Goal: Information Seeking & Learning: Learn about a topic

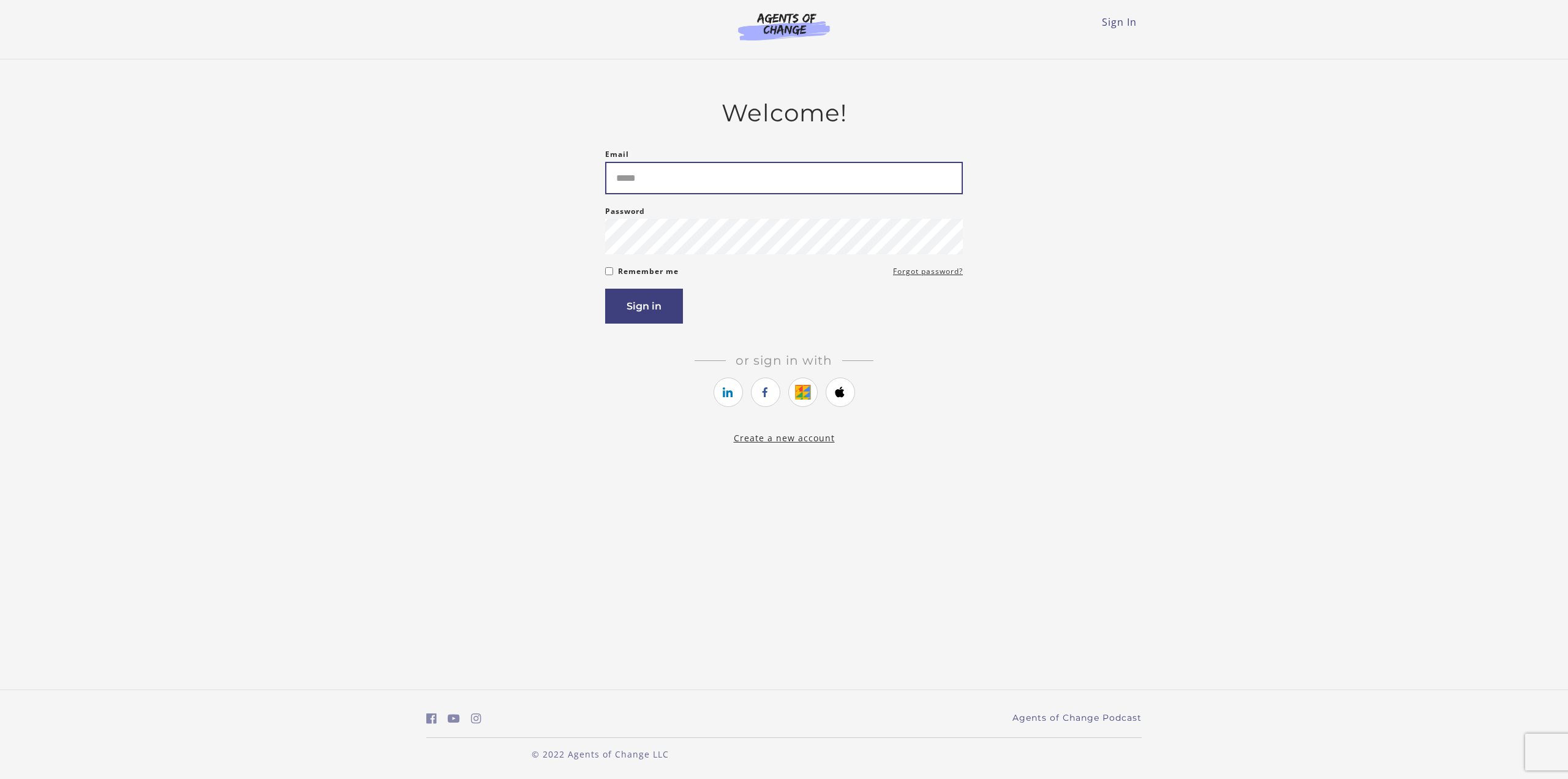
click at [650, 185] on input "Email" at bounding box center [784, 178] width 358 height 32
type input "**********"
click at [605, 289] on button "Sign in" at bounding box center [644, 306] width 77 height 35
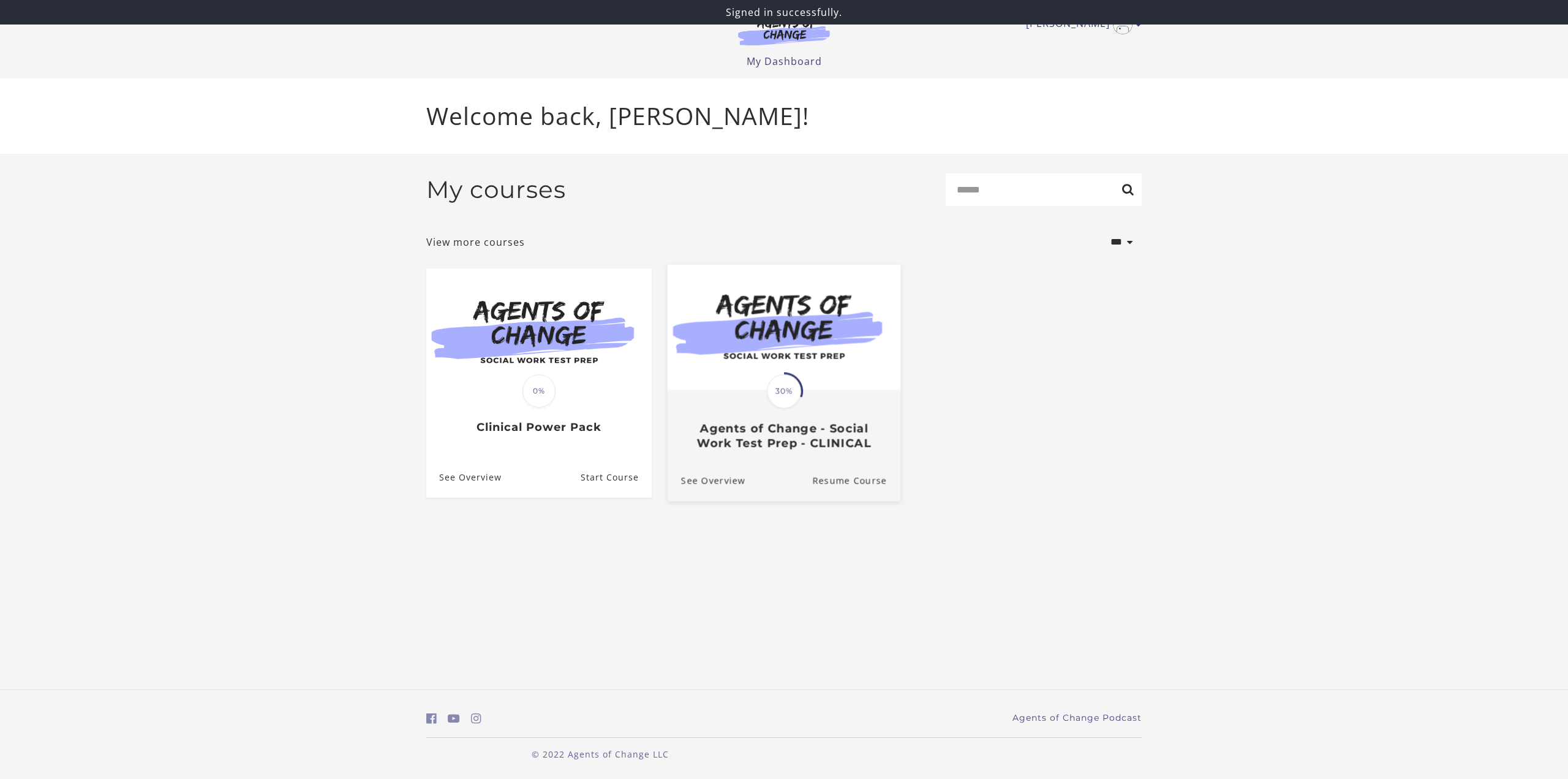
click at [764, 408] on div "Translation missing: en.liquid.partials.dashboard_course_card.progress_descript…" at bounding box center [784, 420] width 233 height 59
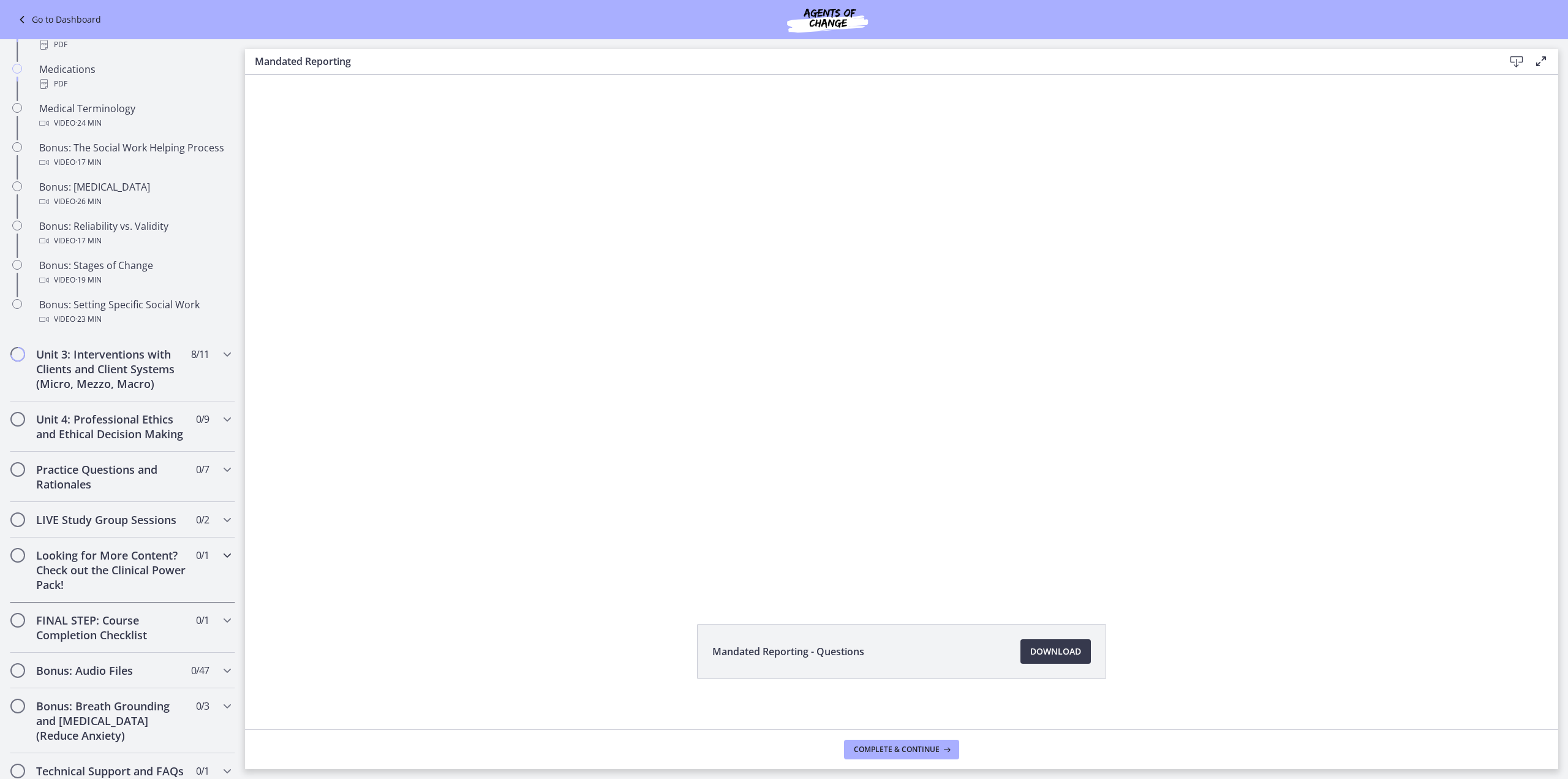
scroll to position [900, 0]
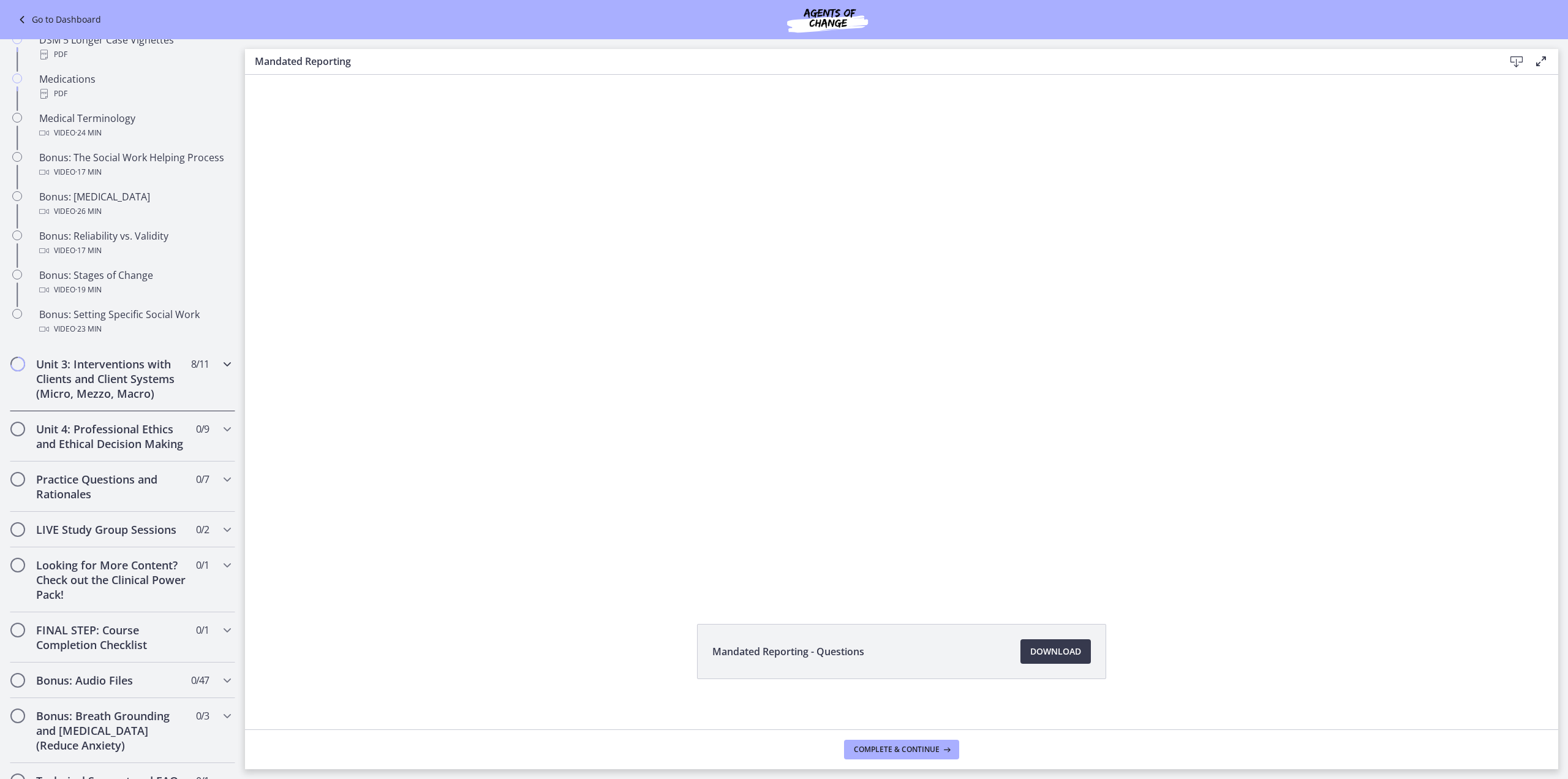
click at [94, 400] on h2 "Unit 3: Interventions with Clients and Client Systems (Micro, Mezzo, Macro)" at bounding box center [110, 379] width 149 height 44
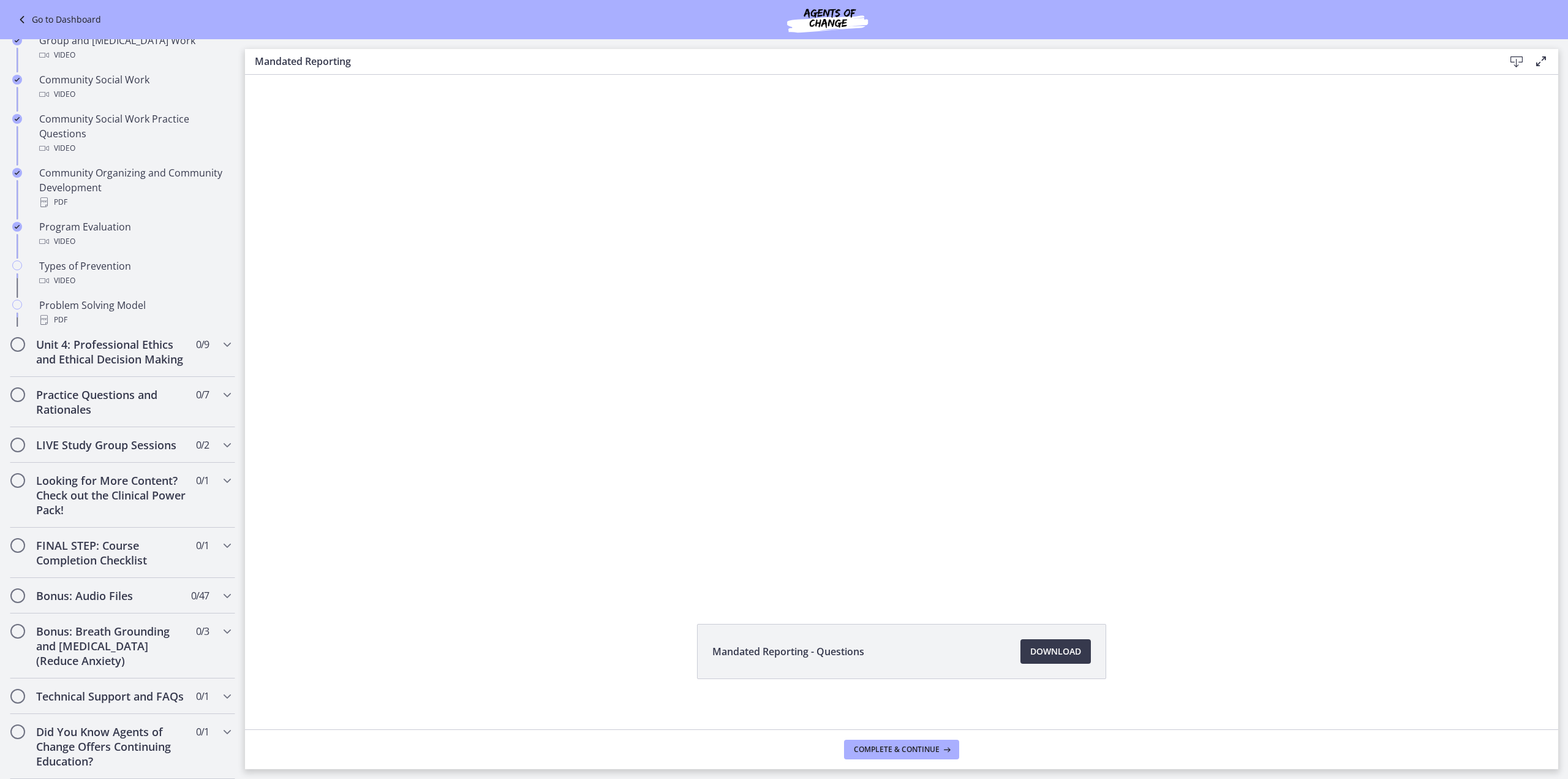
scroll to position [444, 0]
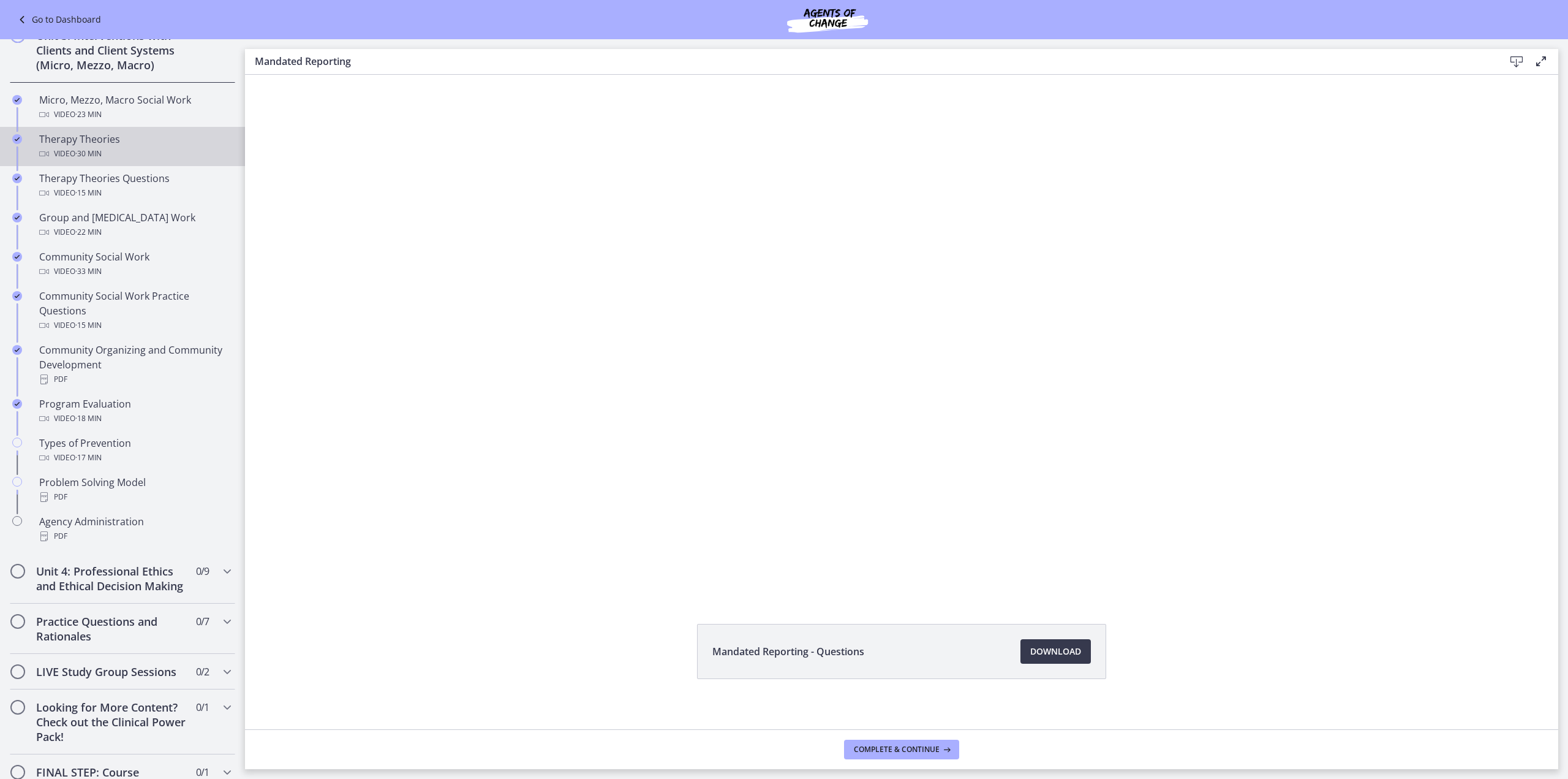
click at [83, 147] on span "· 30 min" at bounding box center [89, 154] width 26 height 15
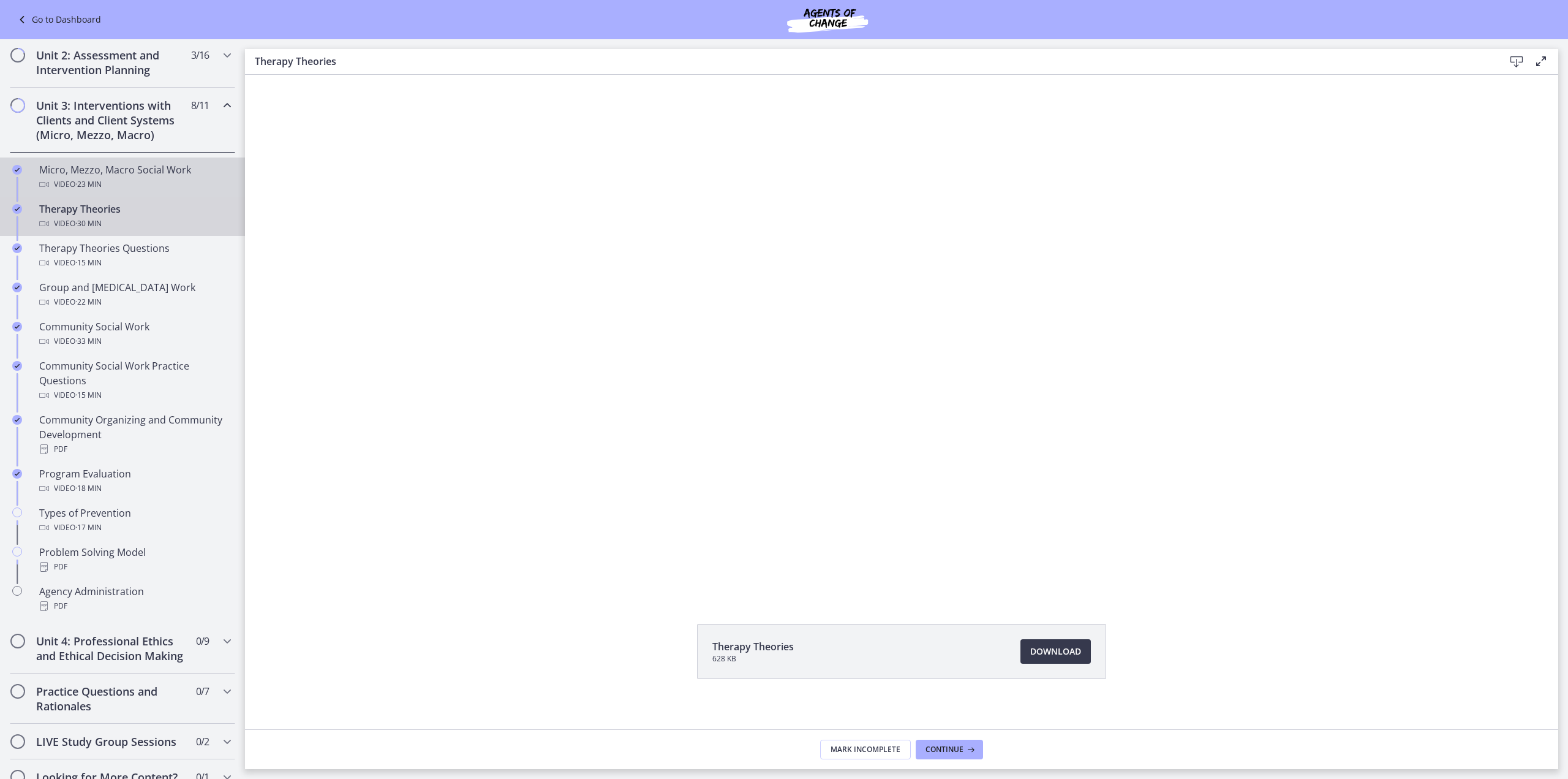
scroll to position [137, 0]
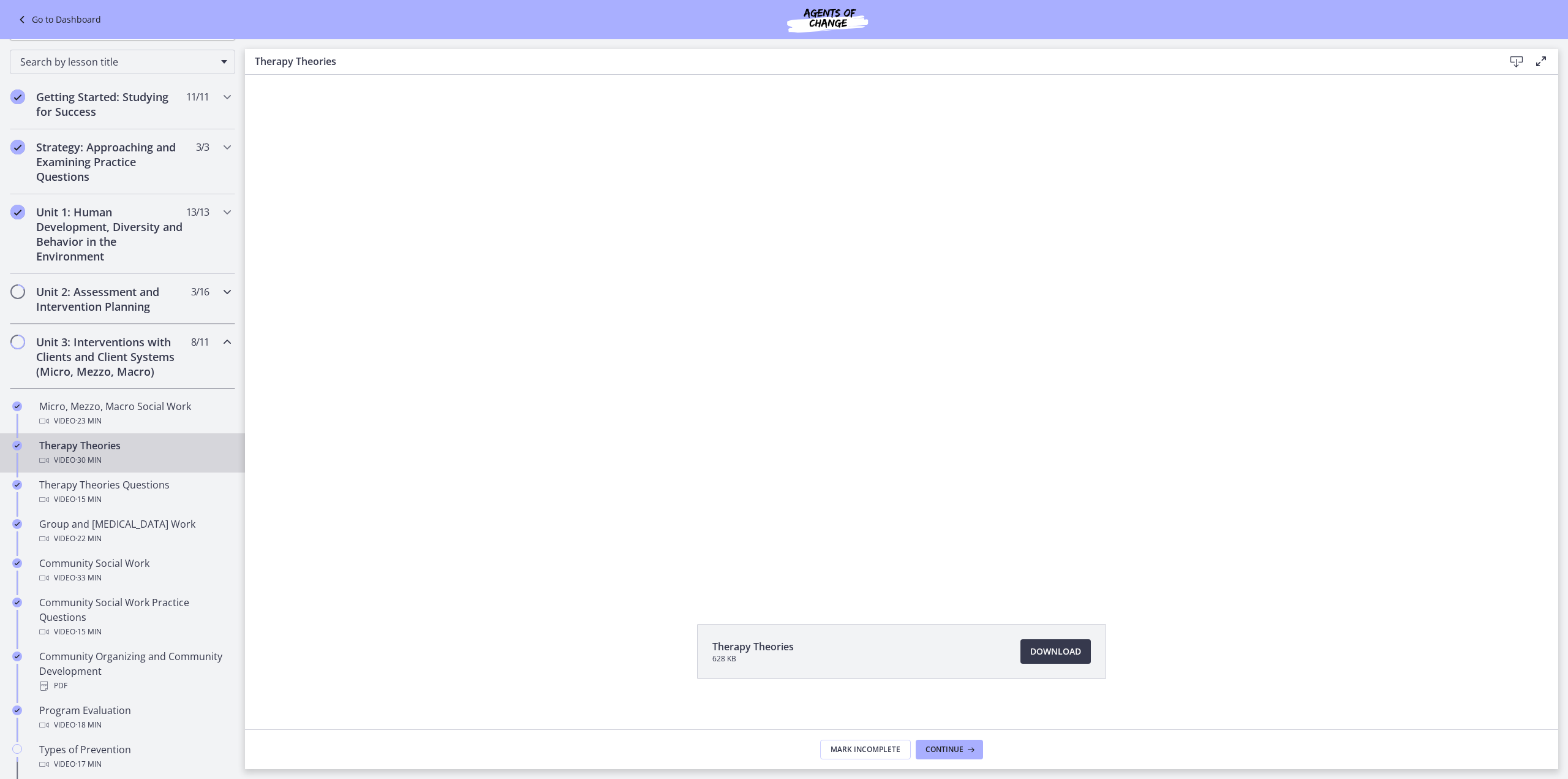
click at [112, 298] on h2 "Unit 2: Assessment and Intervention Planning" at bounding box center [110, 298] width 149 height 29
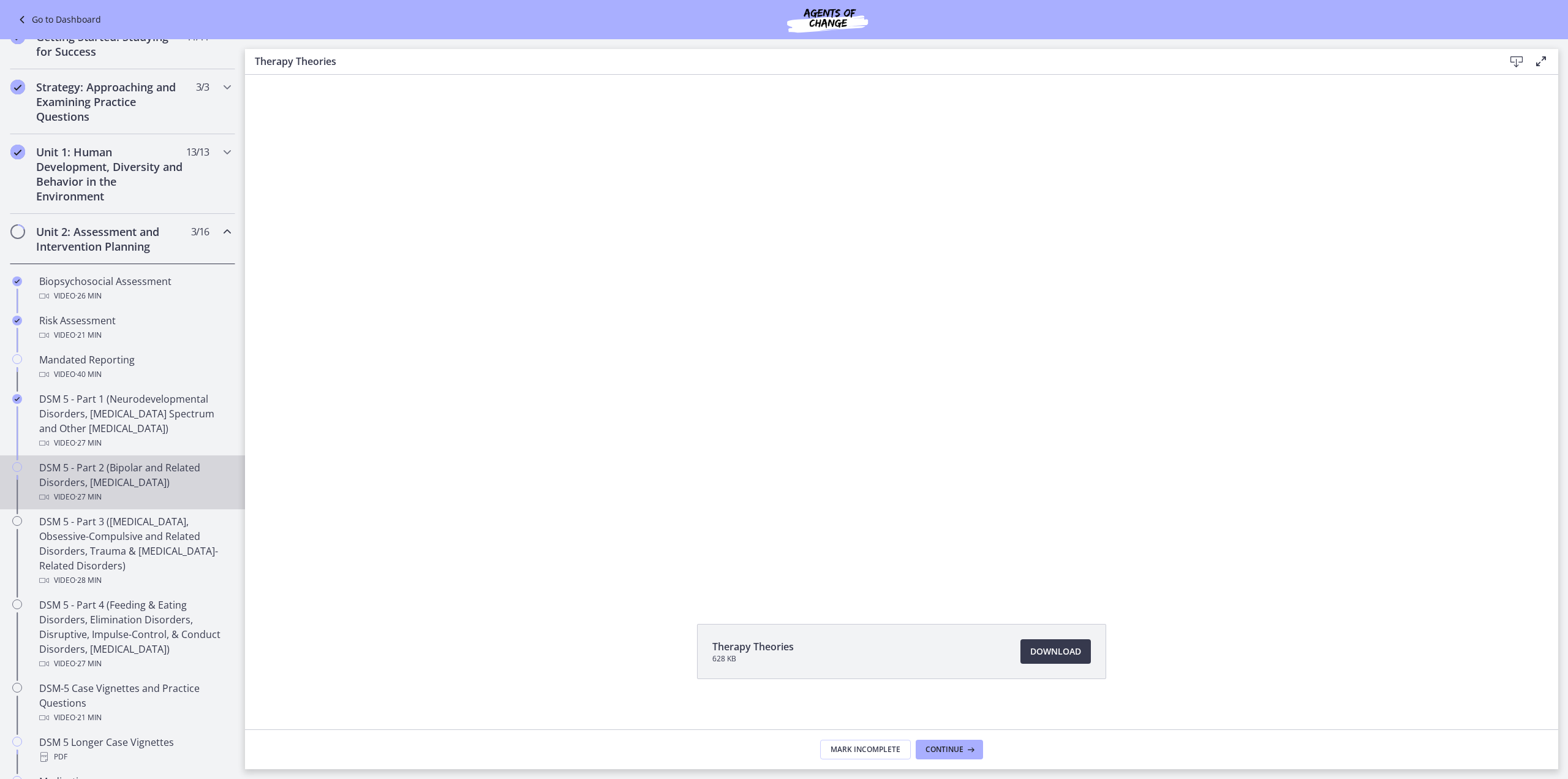
scroll to position [198, 0]
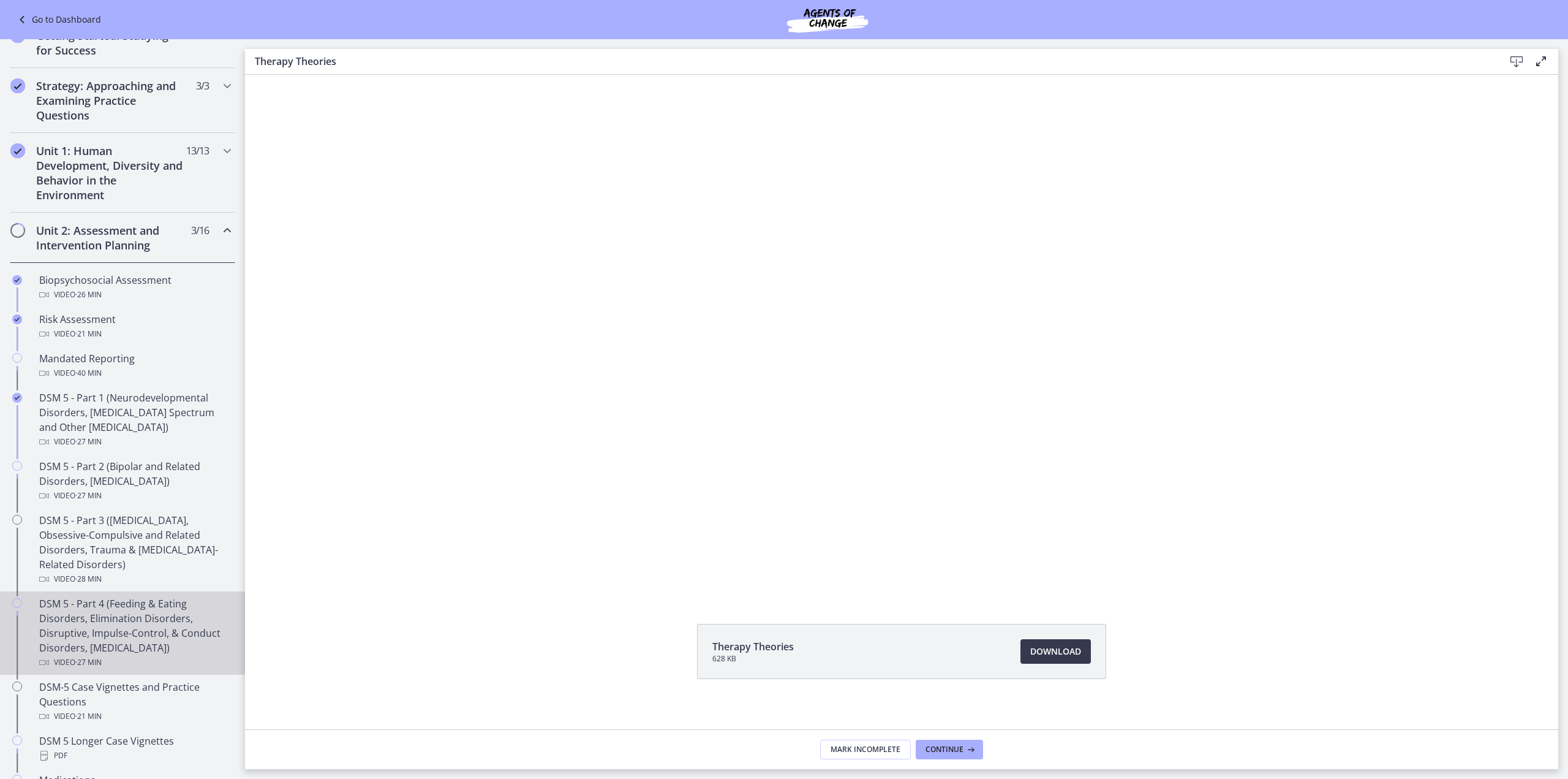
click at [88, 639] on div "DSM 5 - Part 4 (Feeding & Eating Disorders, Elimination Disorders, Disruptive, …" at bounding box center [135, 633] width 191 height 74
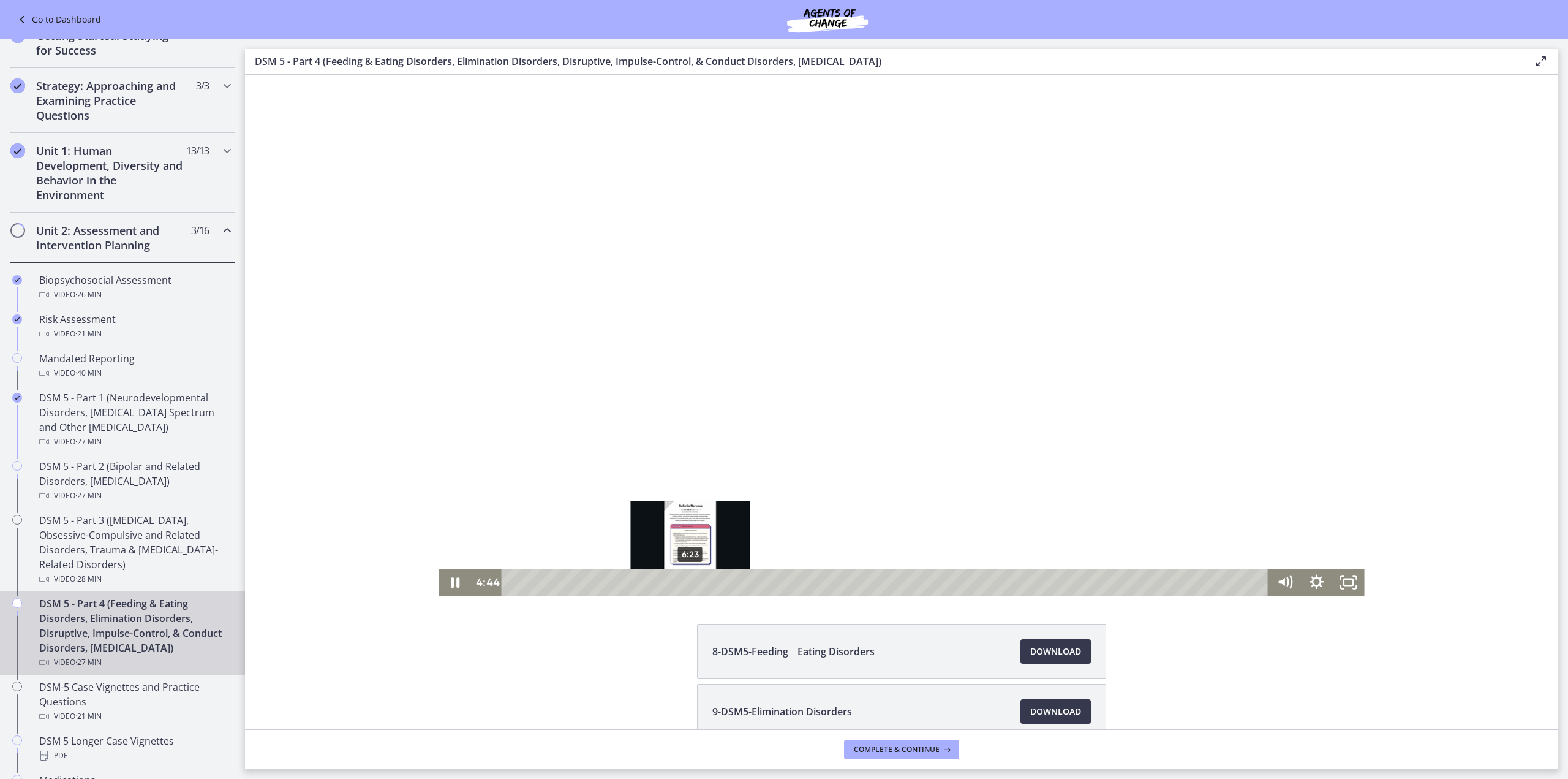
click at [686, 584] on div "6:23" at bounding box center [887, 582] width 748 height 27
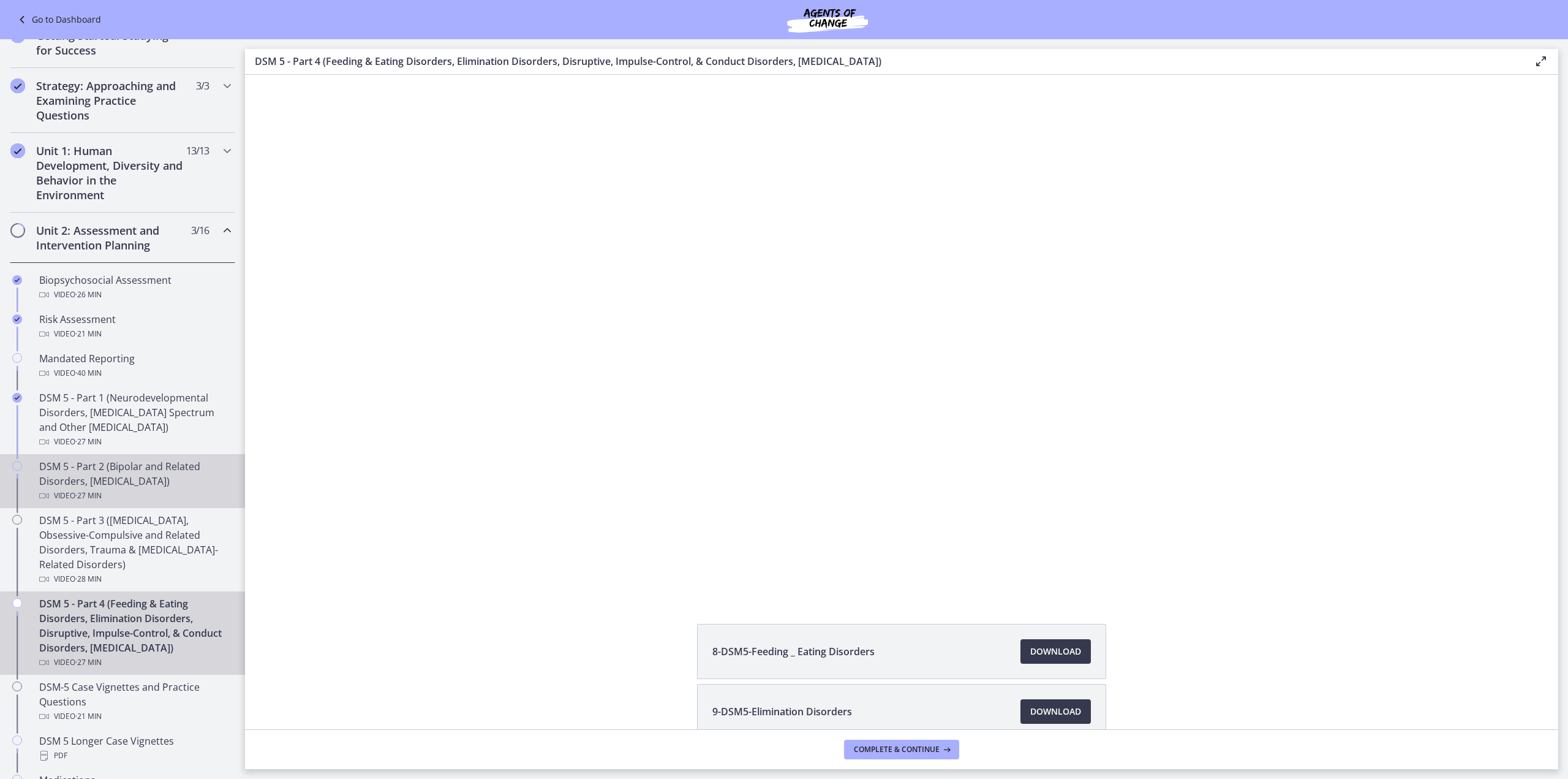
click at [125, 483] on div "DSM 5 - Part 2 (Bipolar and Related Disorders, [MEDICAL_DATA]) Video · 27 min" at bounding box center [135, 481] width 191 height 44
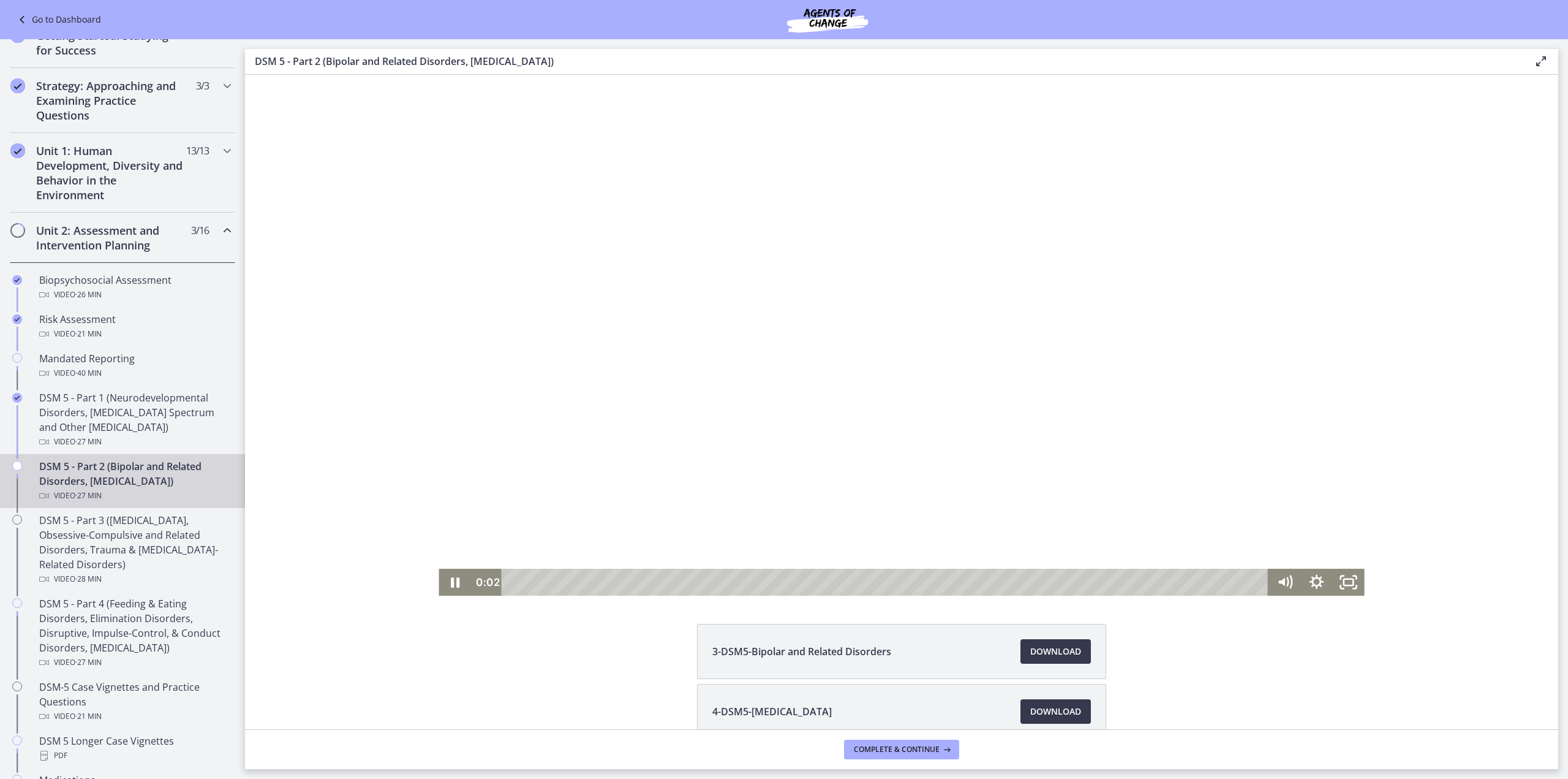
click at [564, 584] on div "Playbar" at bounding box center [887, 582] width 748 height 27
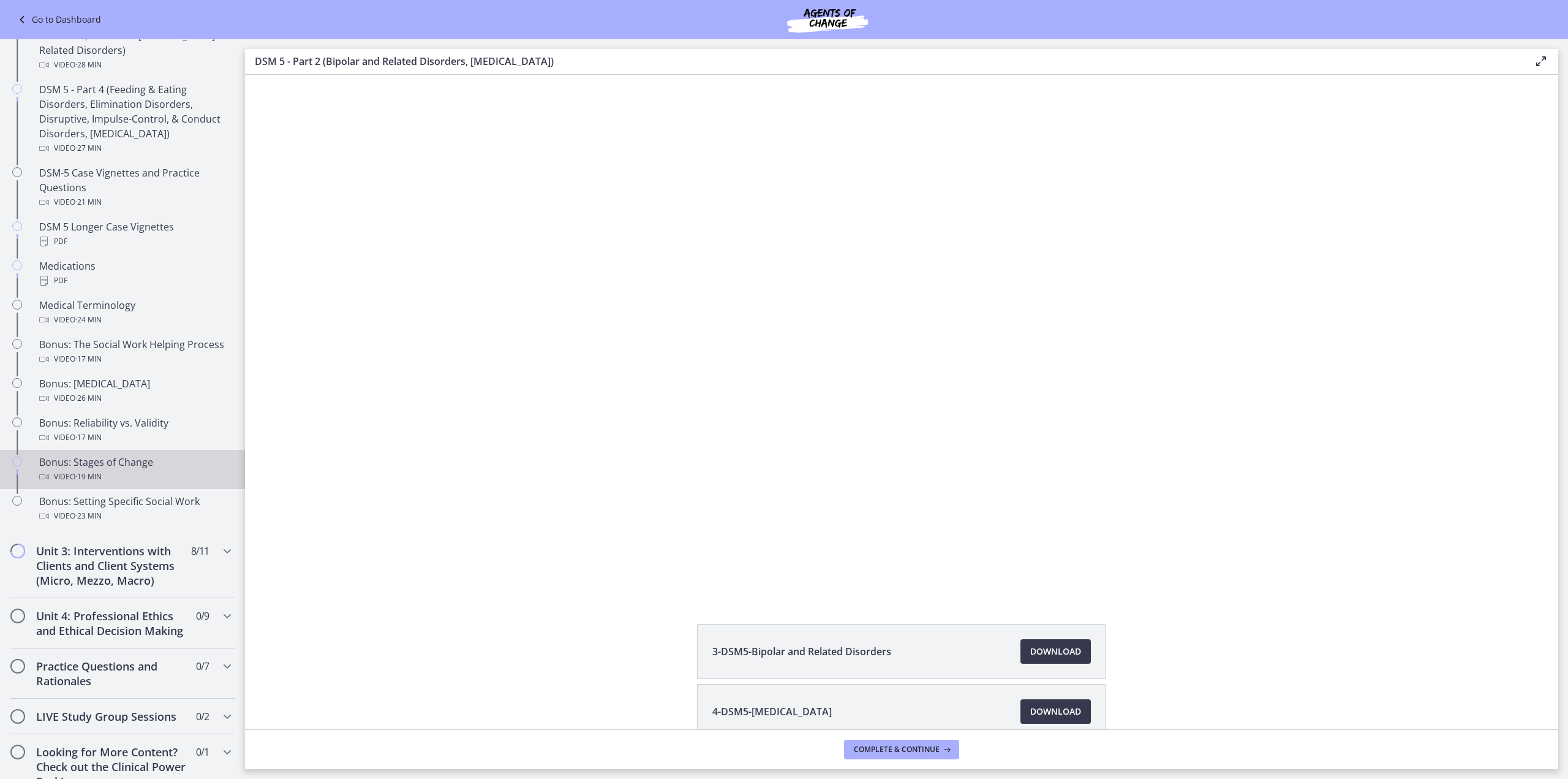
scroll to position [716, 0]
click at [92, 567] on h2 "Unit 3: Interventions with Clients and Client Systems (Micro, Mezzo, Macro)" at bounding box center [110, 562] width 149 height 44
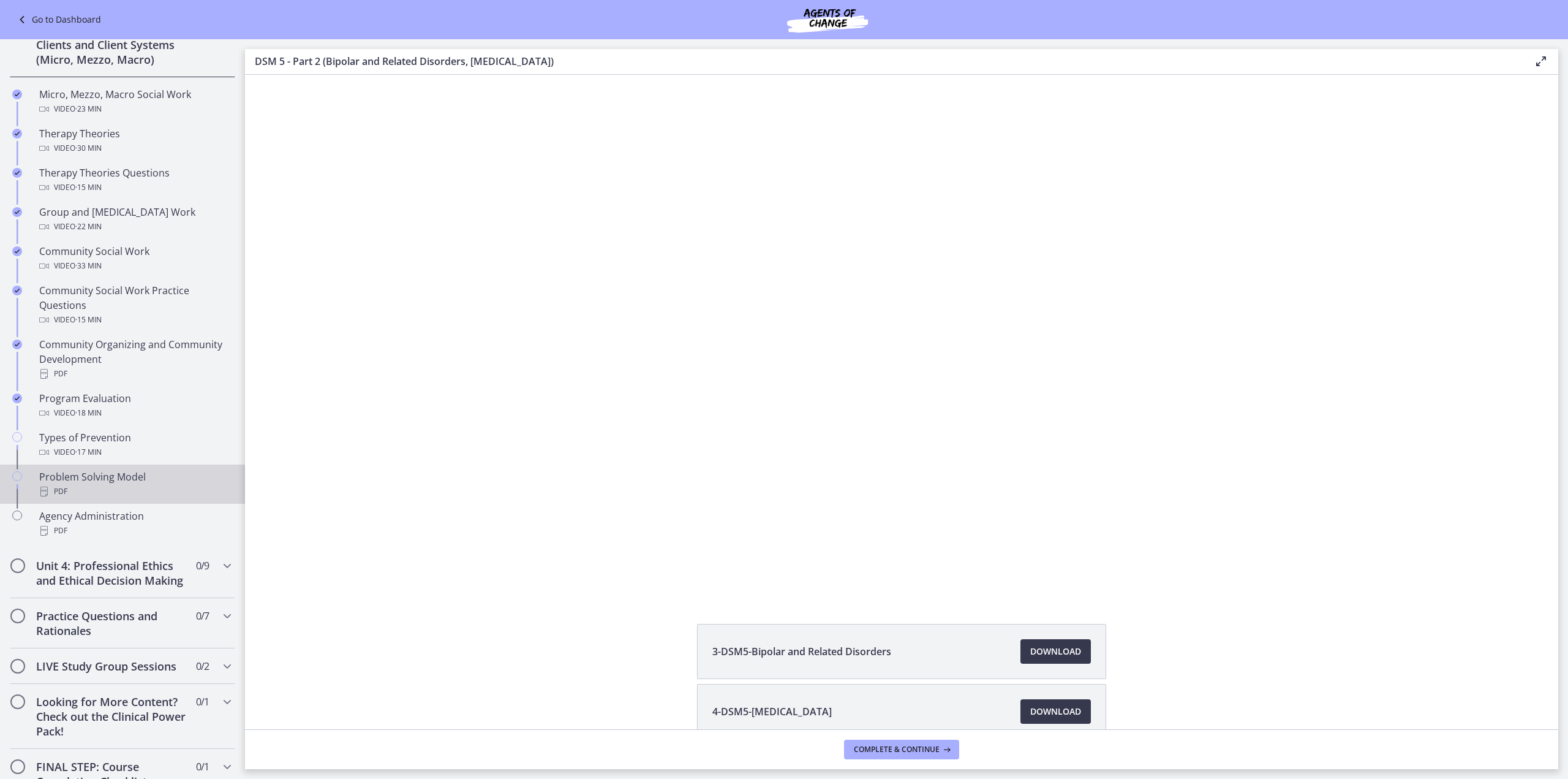
scroll to position [449, 0]
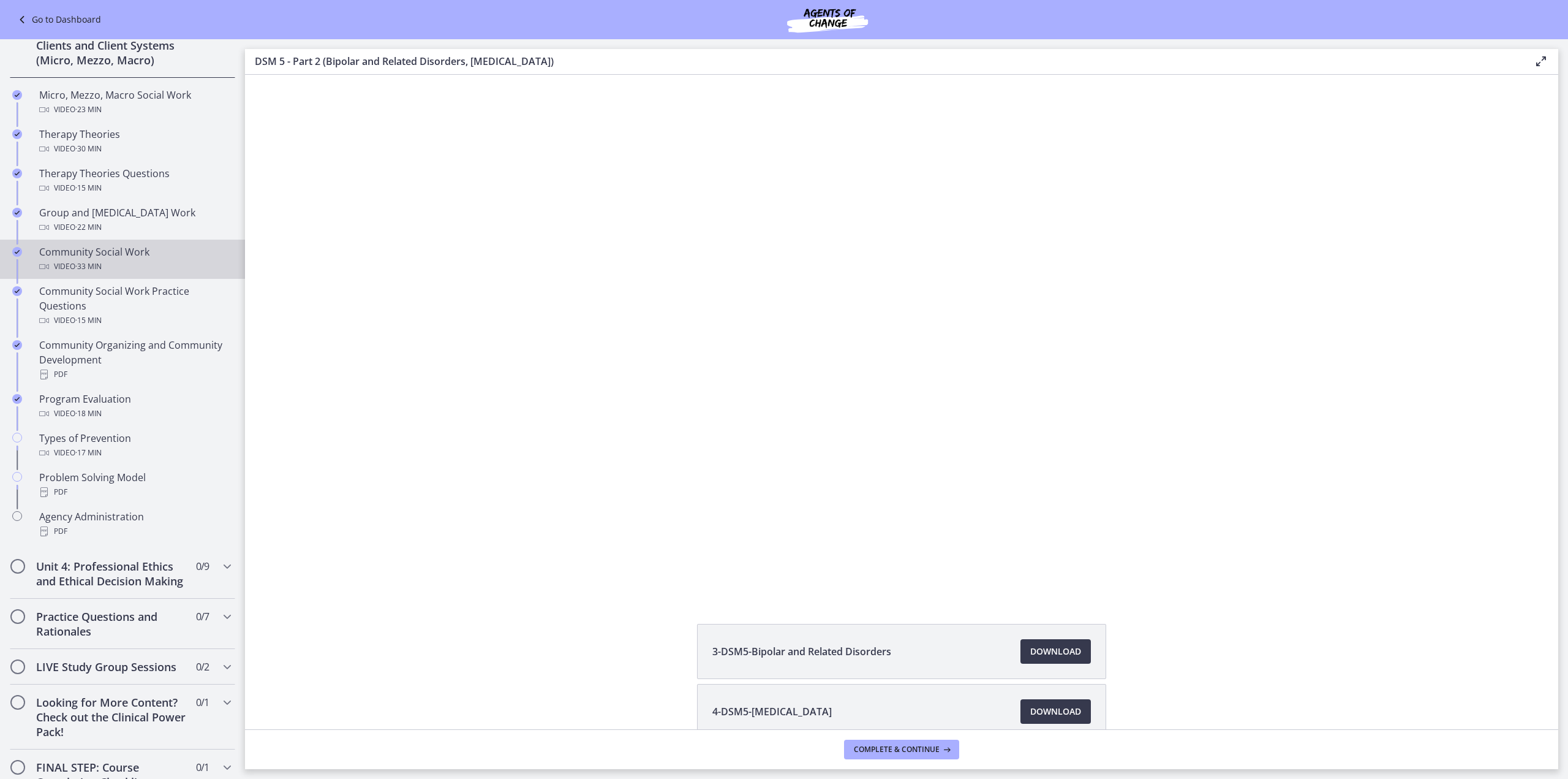
click at [76, 262] on span "· 33 min" at bounding box center [89, 267] width 26 height 15
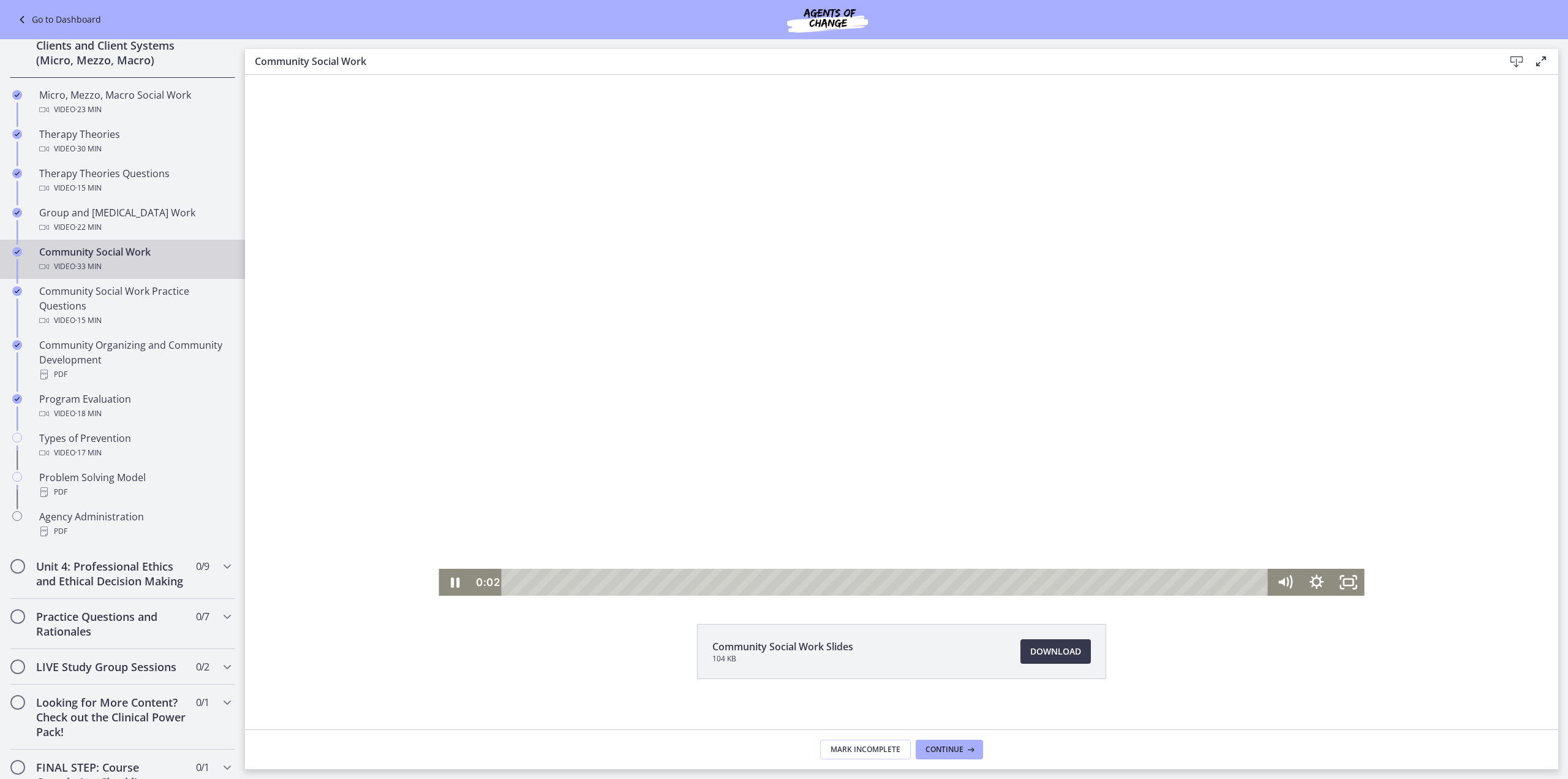
click at [534, 579] on div "Playbar" at bounding box center [887, 582] width 748 height 27
click at [594, 583] on div "3:44" at bounding box center [887, 582] width 748 height 27
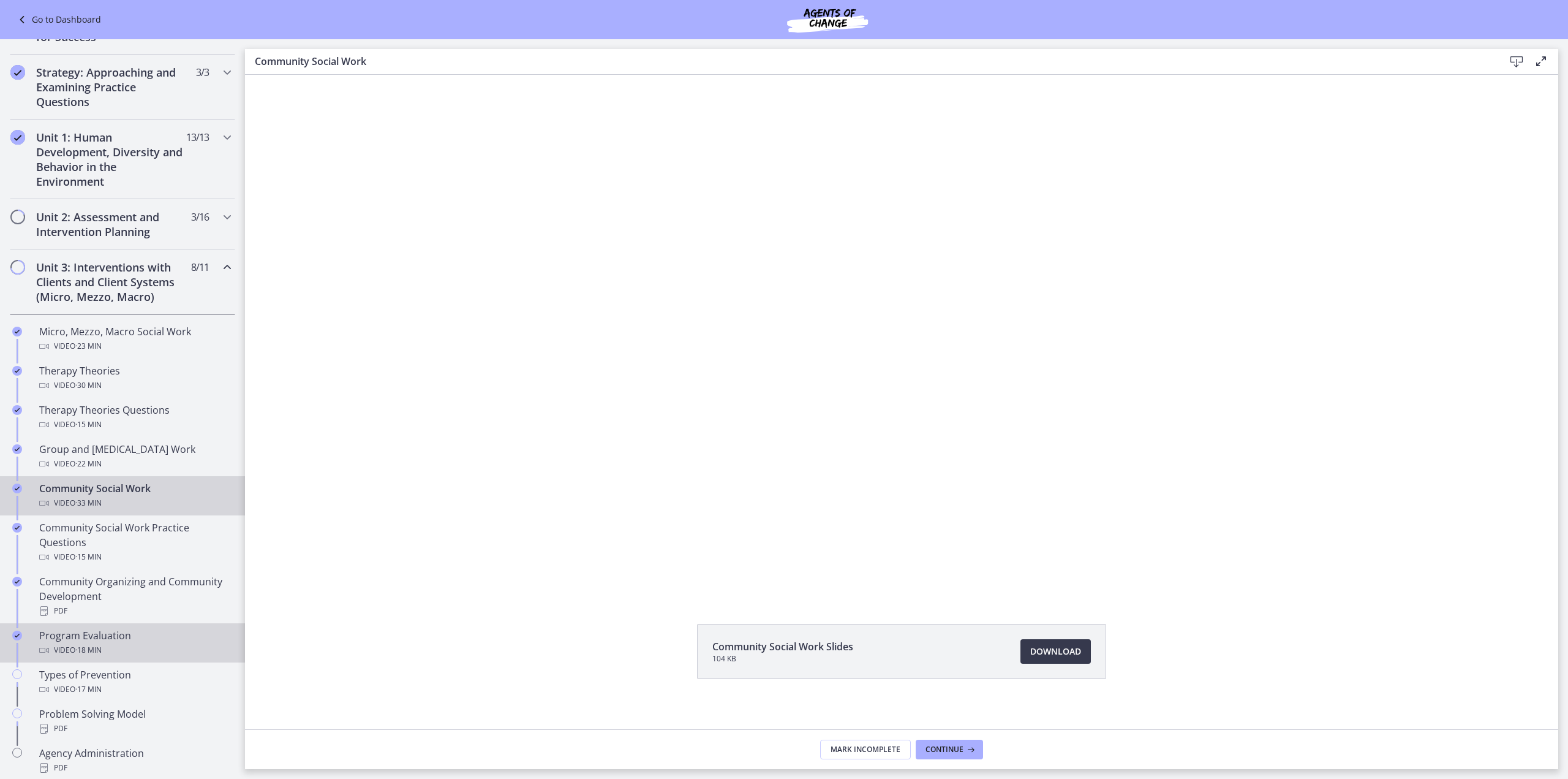
scroll to position [203, 0]
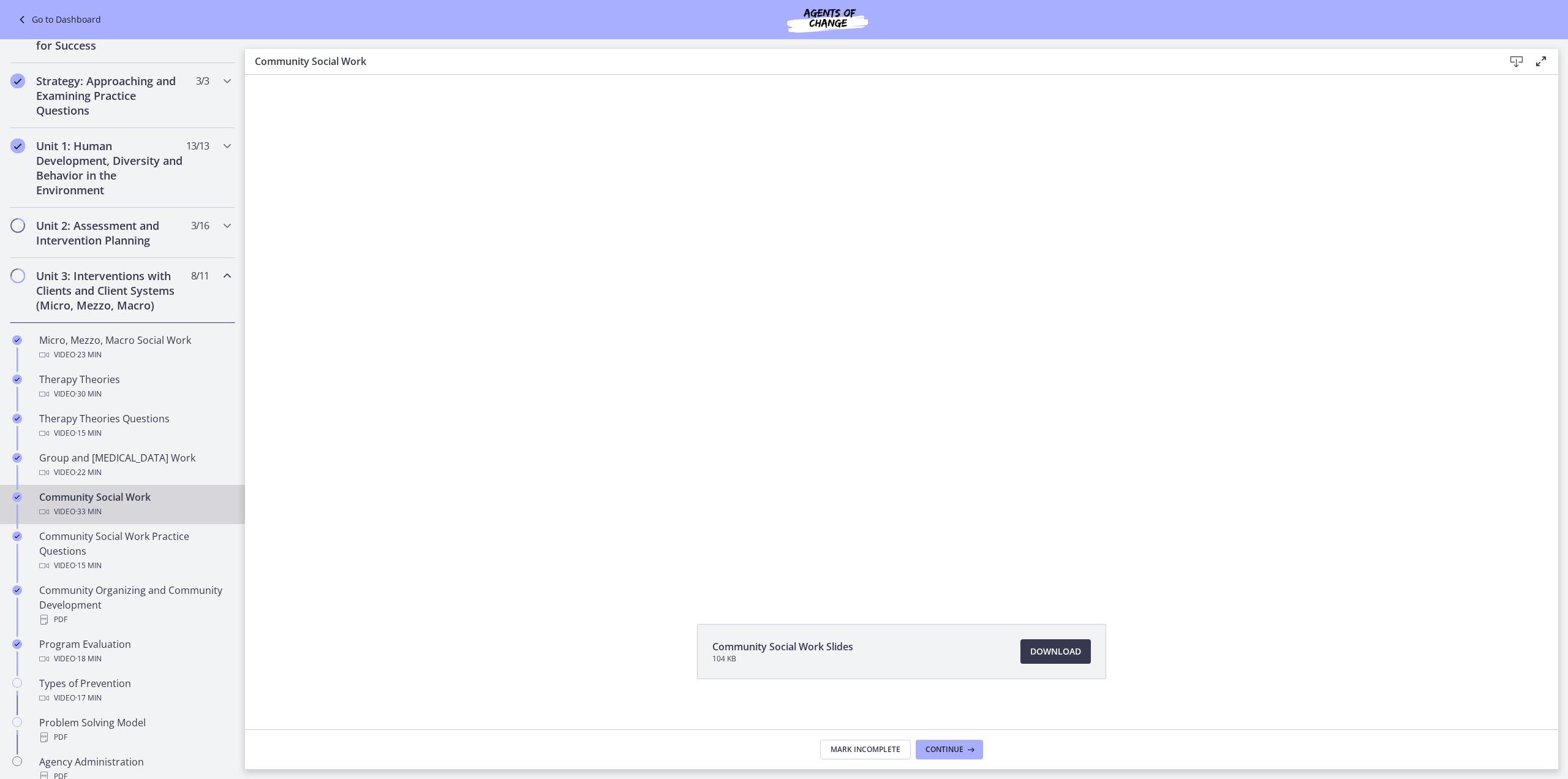
click at [97, 297] on h2 "Unit 3: Interventions with Clients and Client Systems (Micro, Mezzo, Macro)" at bounding box center [110, 290] width 149 height 44
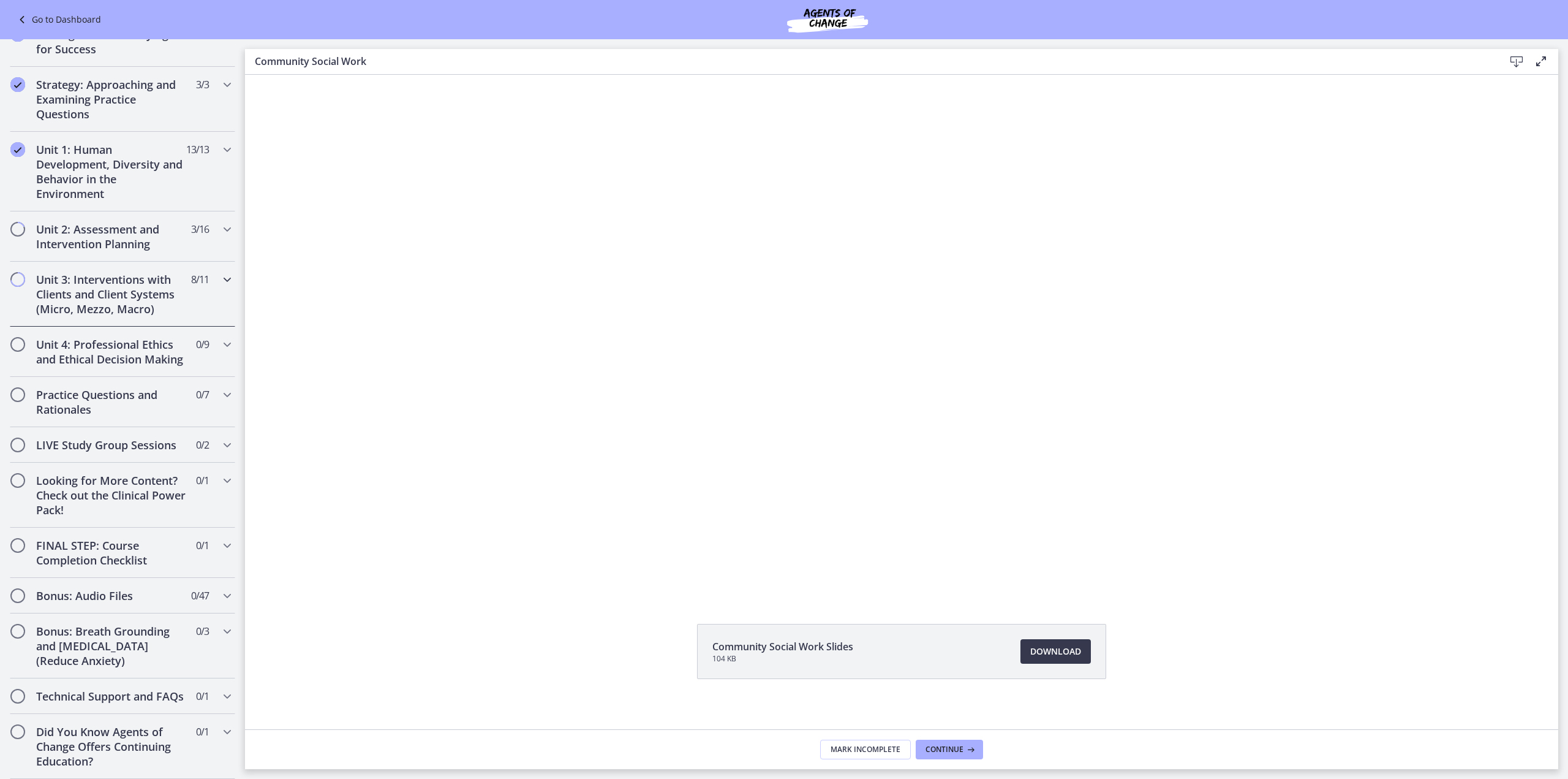
click at [97, 297] on h2 "Unit 3: Interventions with Clients and Client Systems (Micro, Mezzo, Macro)" at bounding box center [110, 294] width 149 height 44
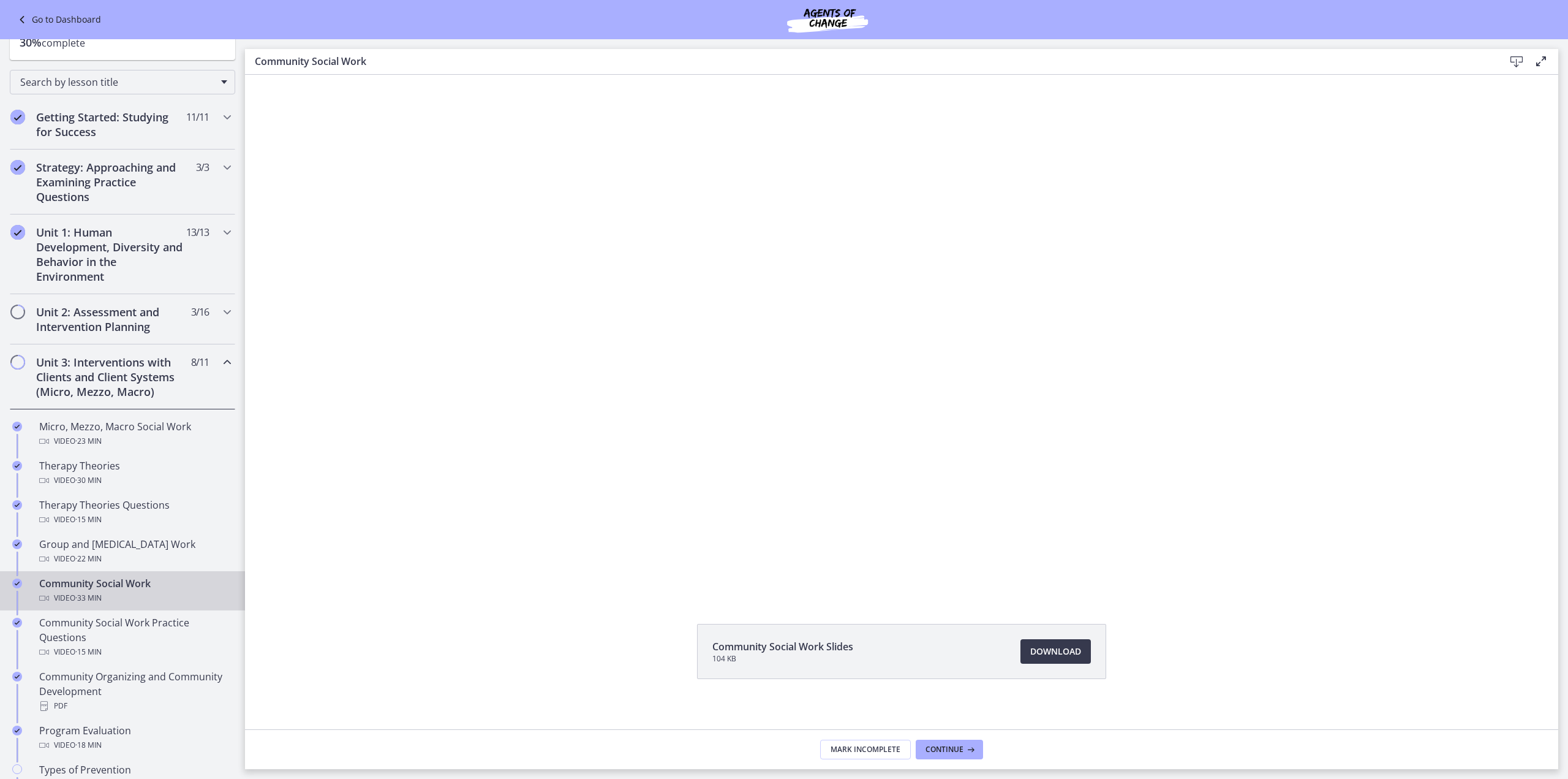
scroll to position [81, 0]
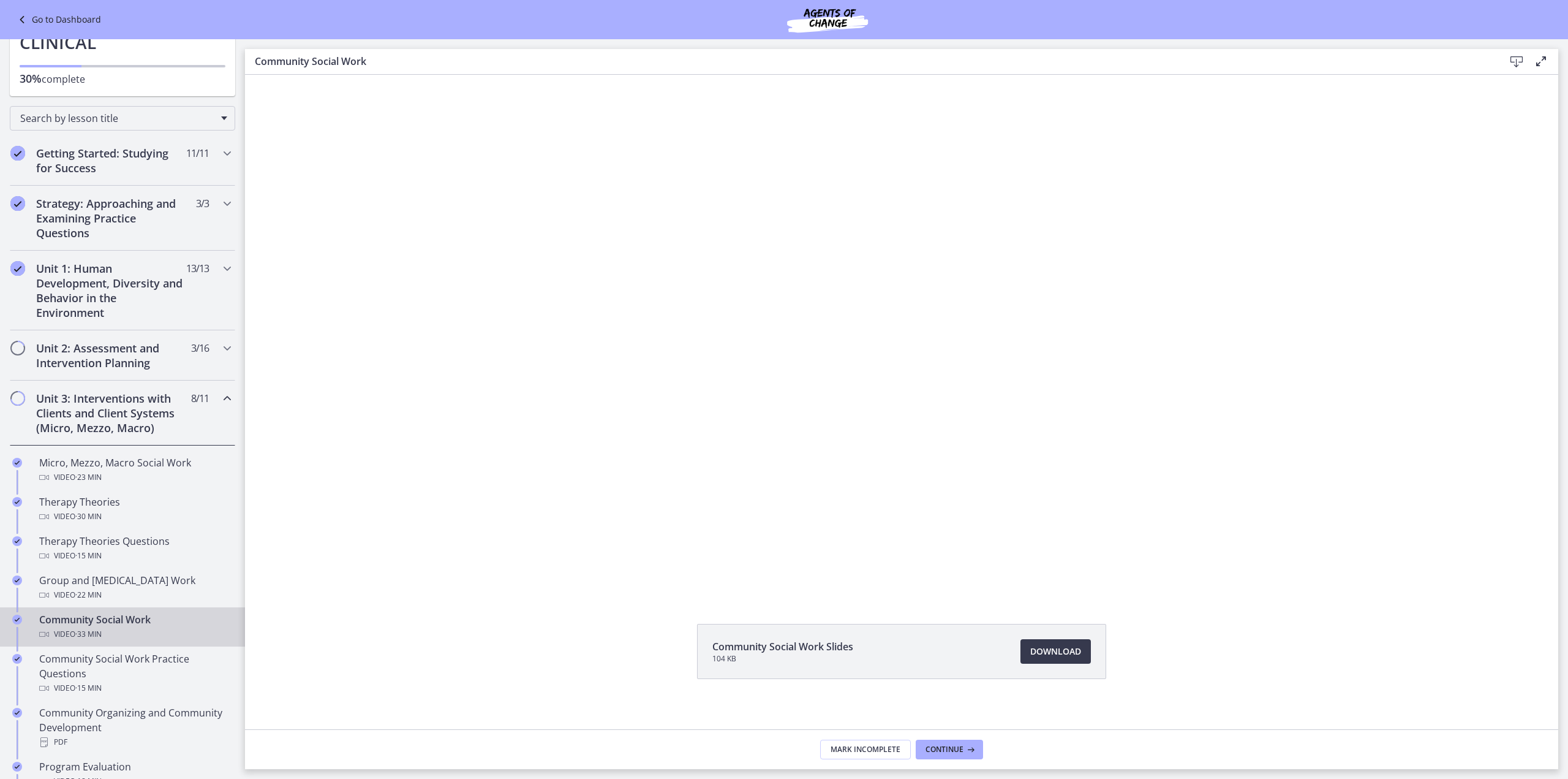
click at [133, 413] on h2 "Unit 3: Interventions with Clients and Client Systems (Micro, Mezzo, Macro)" at bounding box center [110, 413] width 149 height 44
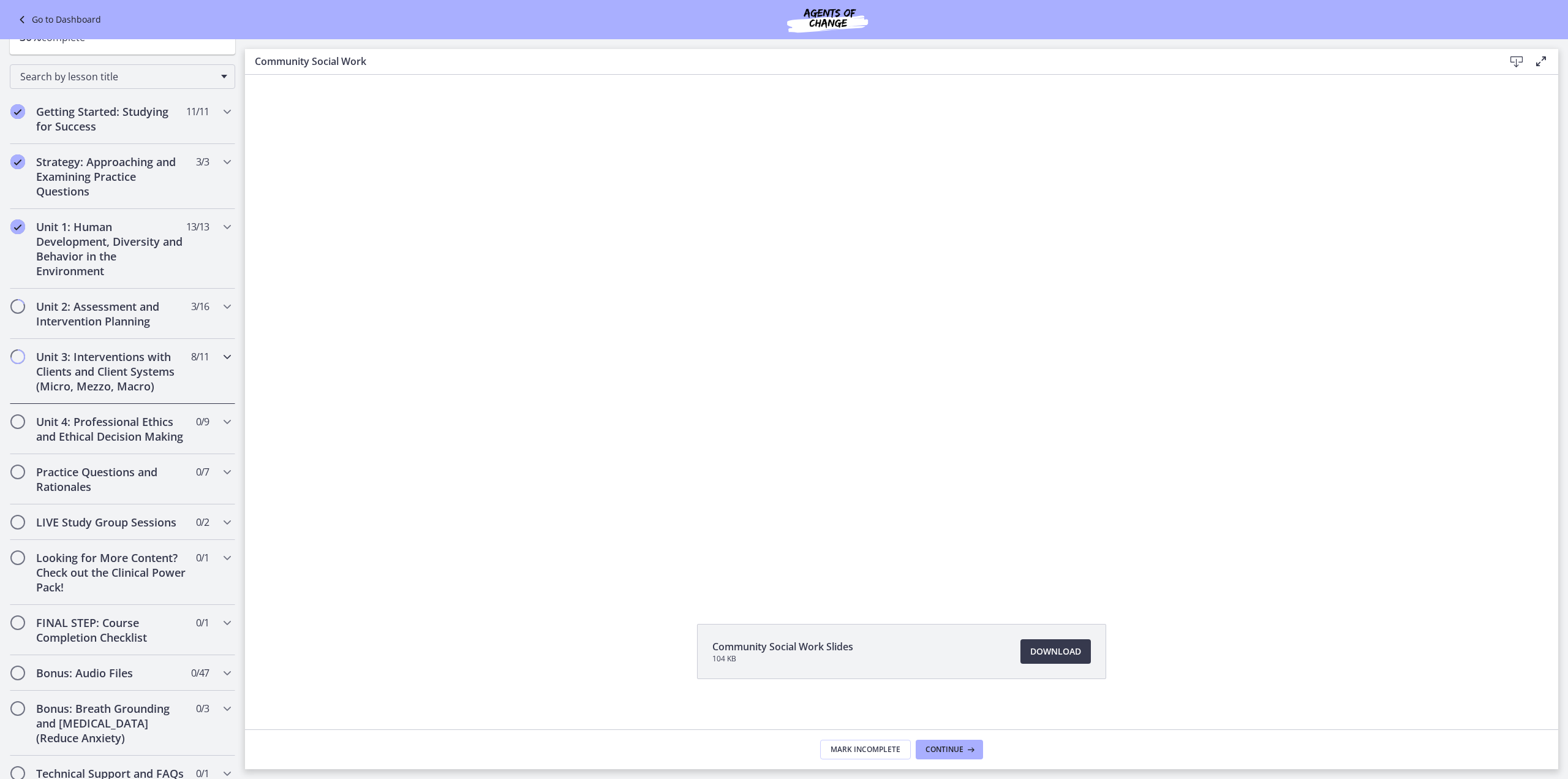
scroll to position [8, 0]
click at [38, 310] on h2 "Unit 2: Assessment and Intervention Planning" at bounding box center [110, 313] width 149 height 29
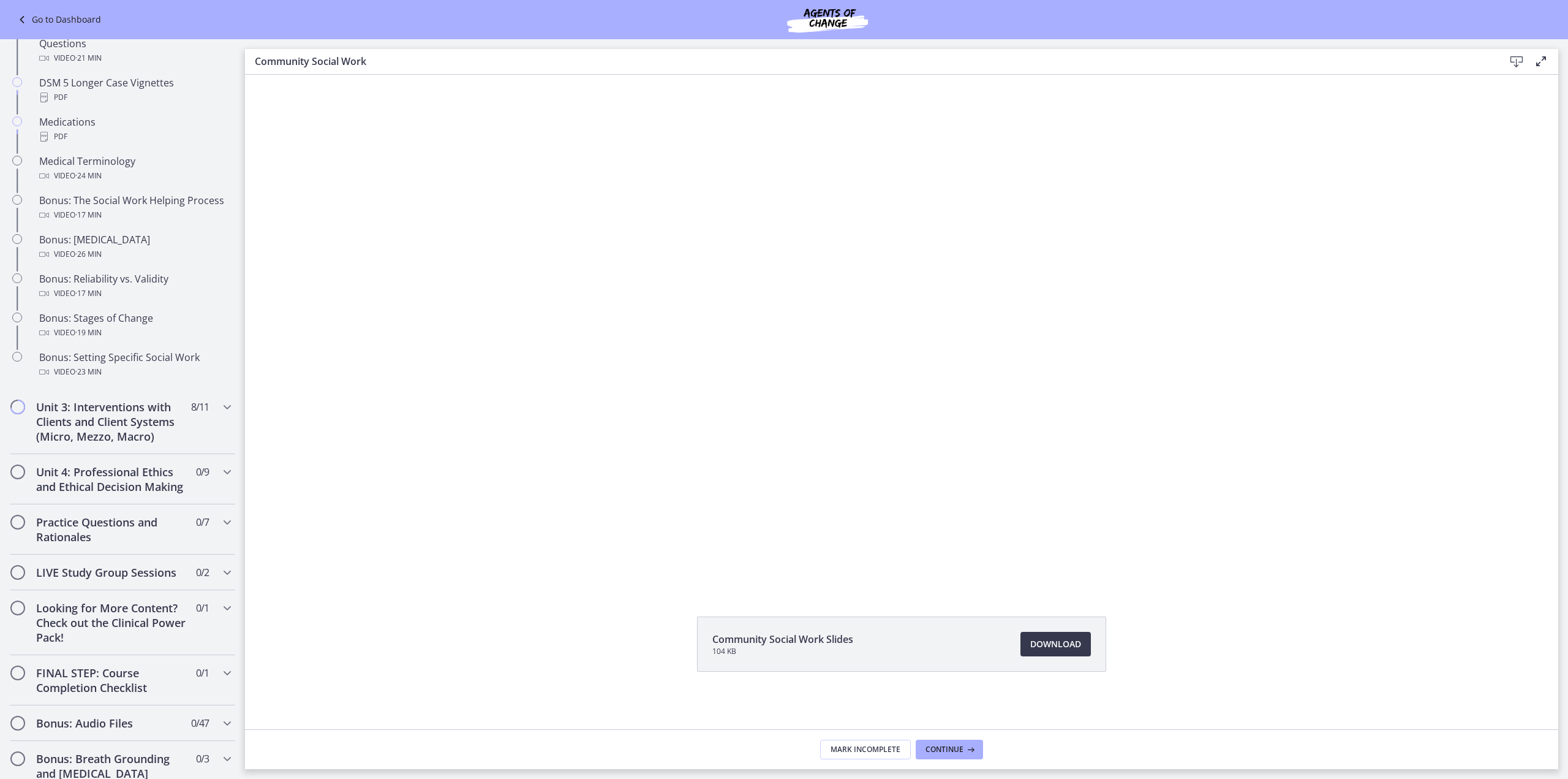
scroll to position [858, 0]
click at [89, 420] on h2 "Unit 3: Interventions with Clients and Client Systems (Micro, Mezzo, Macro)" at bounding box center [110, 420] width 149 height 44
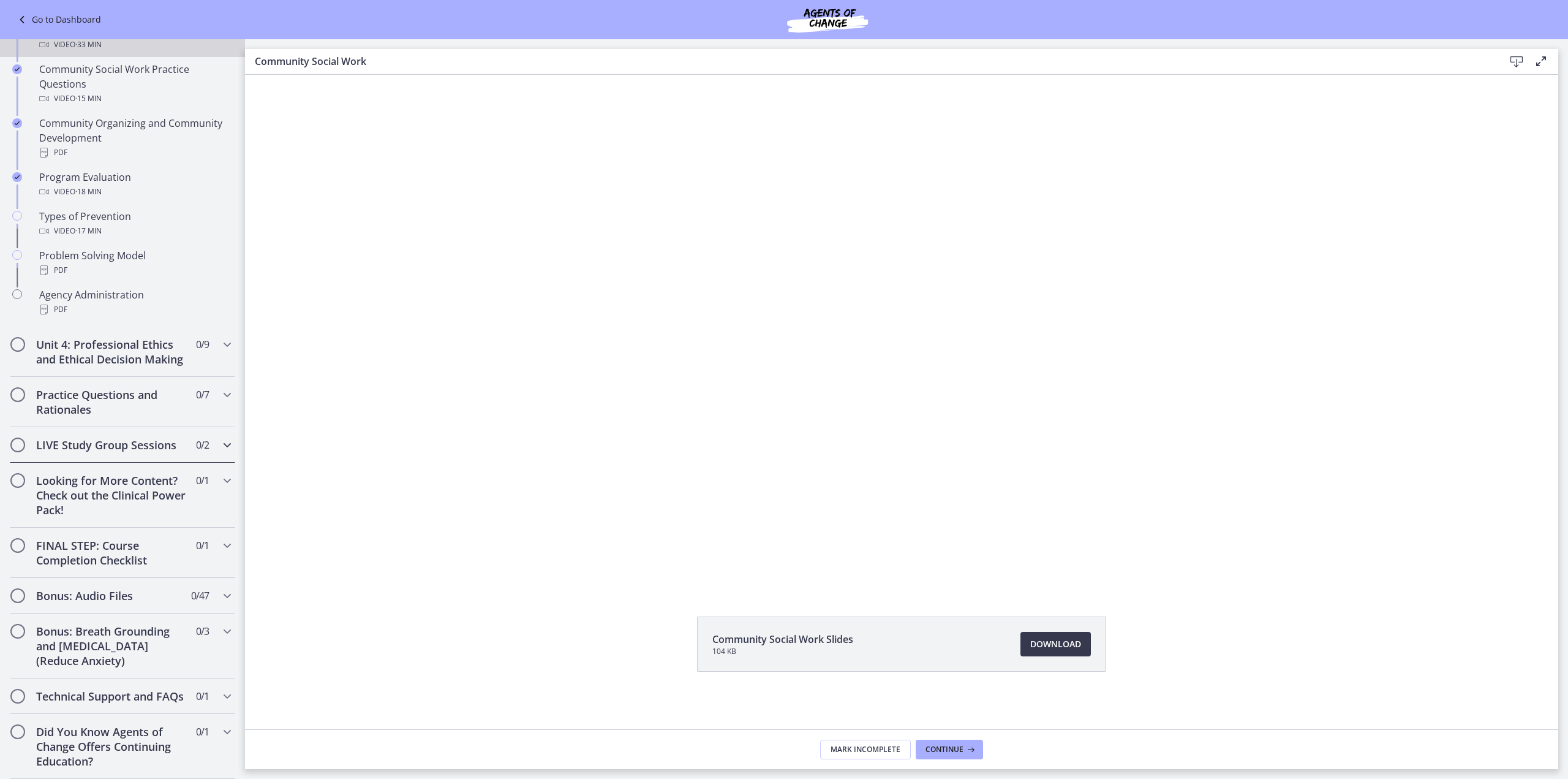
scroll to position [694, 0]
